Goal: Navigation & Orientation: Find specific page/section

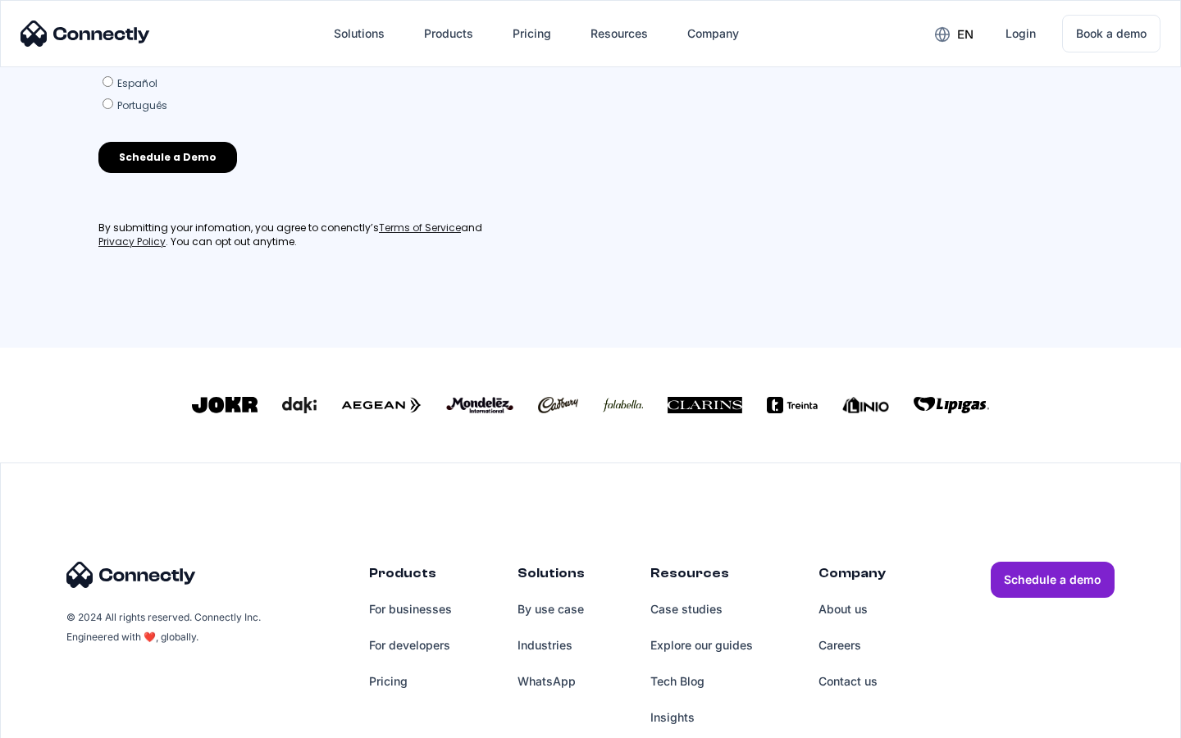
scroll to position [719, 0]
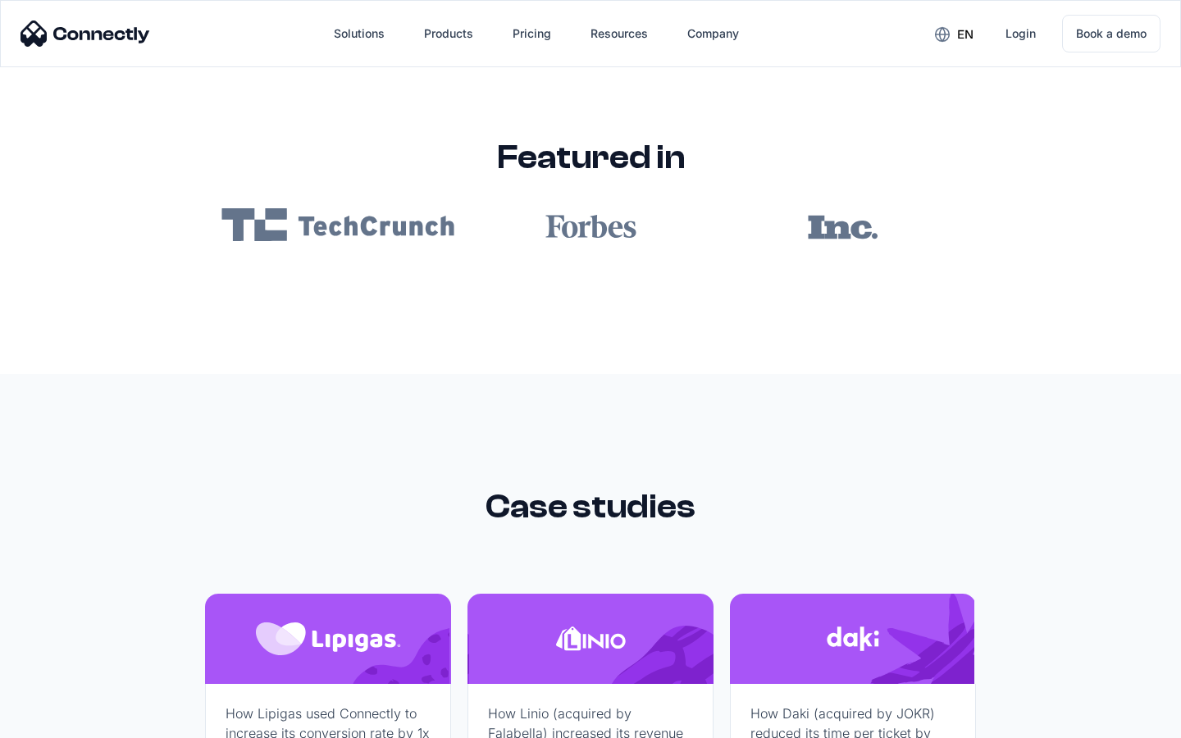
scroll to position [9823, 0]
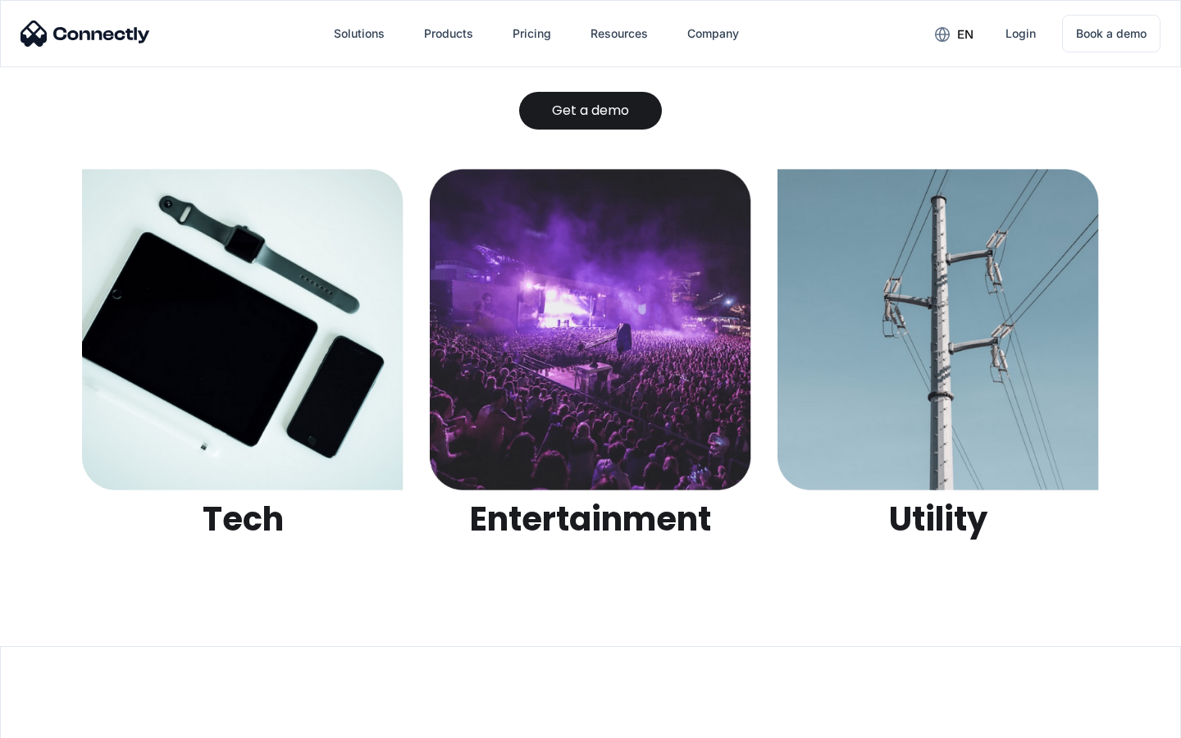
scroll to position [5175, 0]
